Goal: Task Accomplishment & Management: Manage account settings

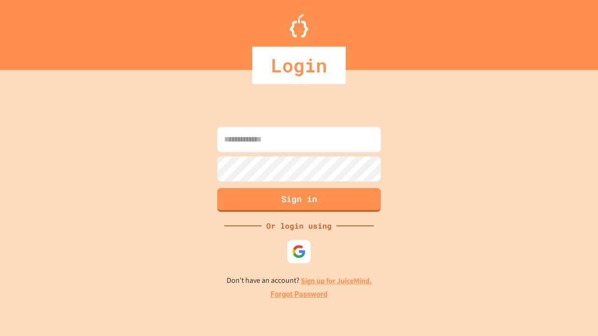
click at [299, 295] on link "Forgot Password" at bounding box center [298, 294] width 57 height 11
